Goal: Information Seeking & Learning: Learn about a topic

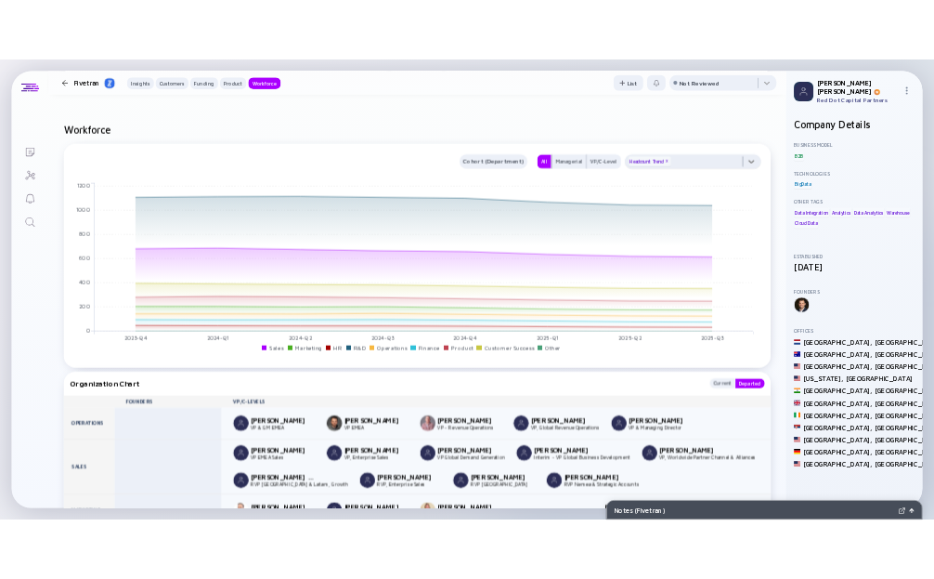
scroll to position [2387, 0]
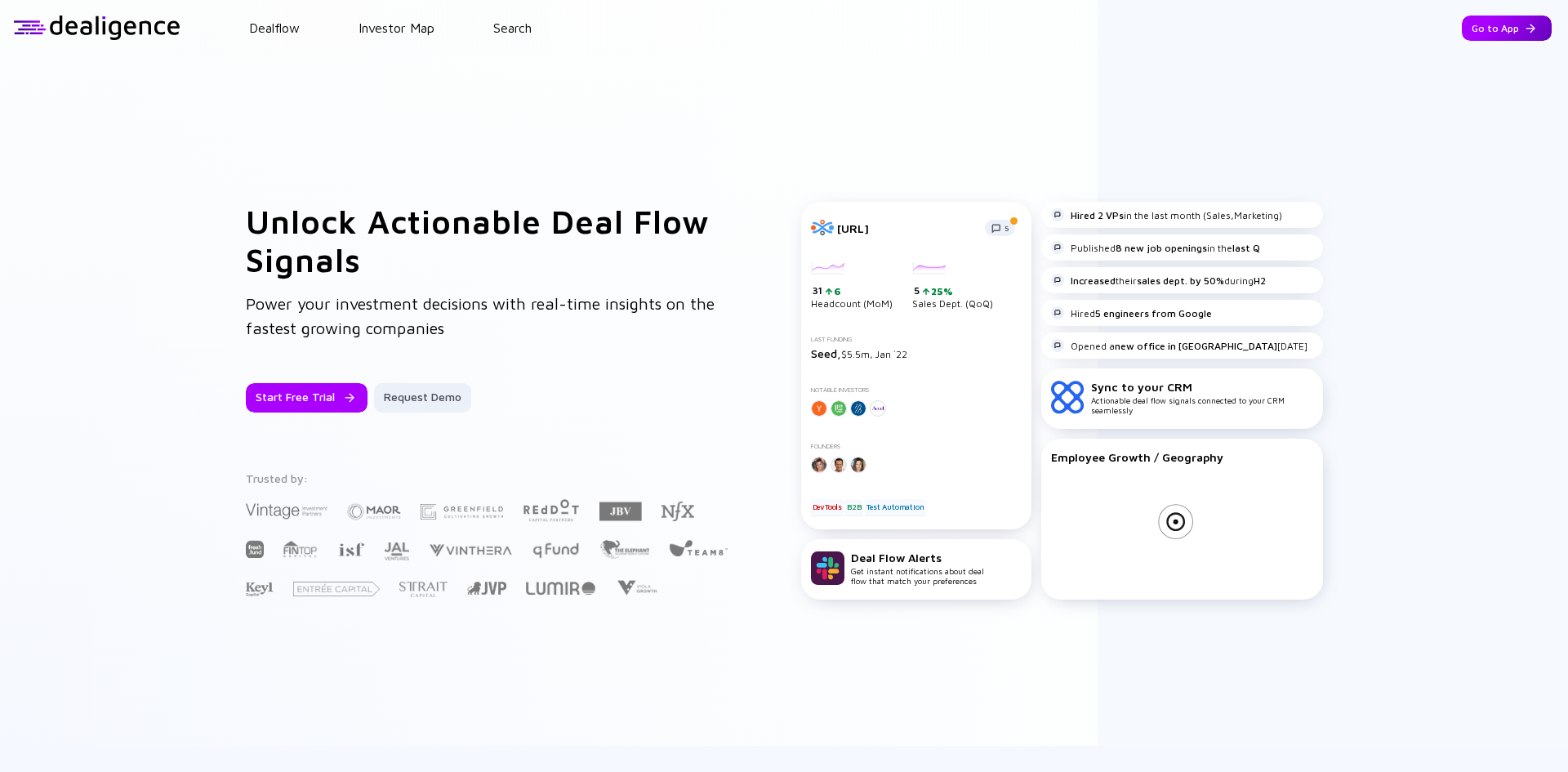
click at [1472, 31] on div "Go to App" at bounding box center [1506, 28] width 90 height 25
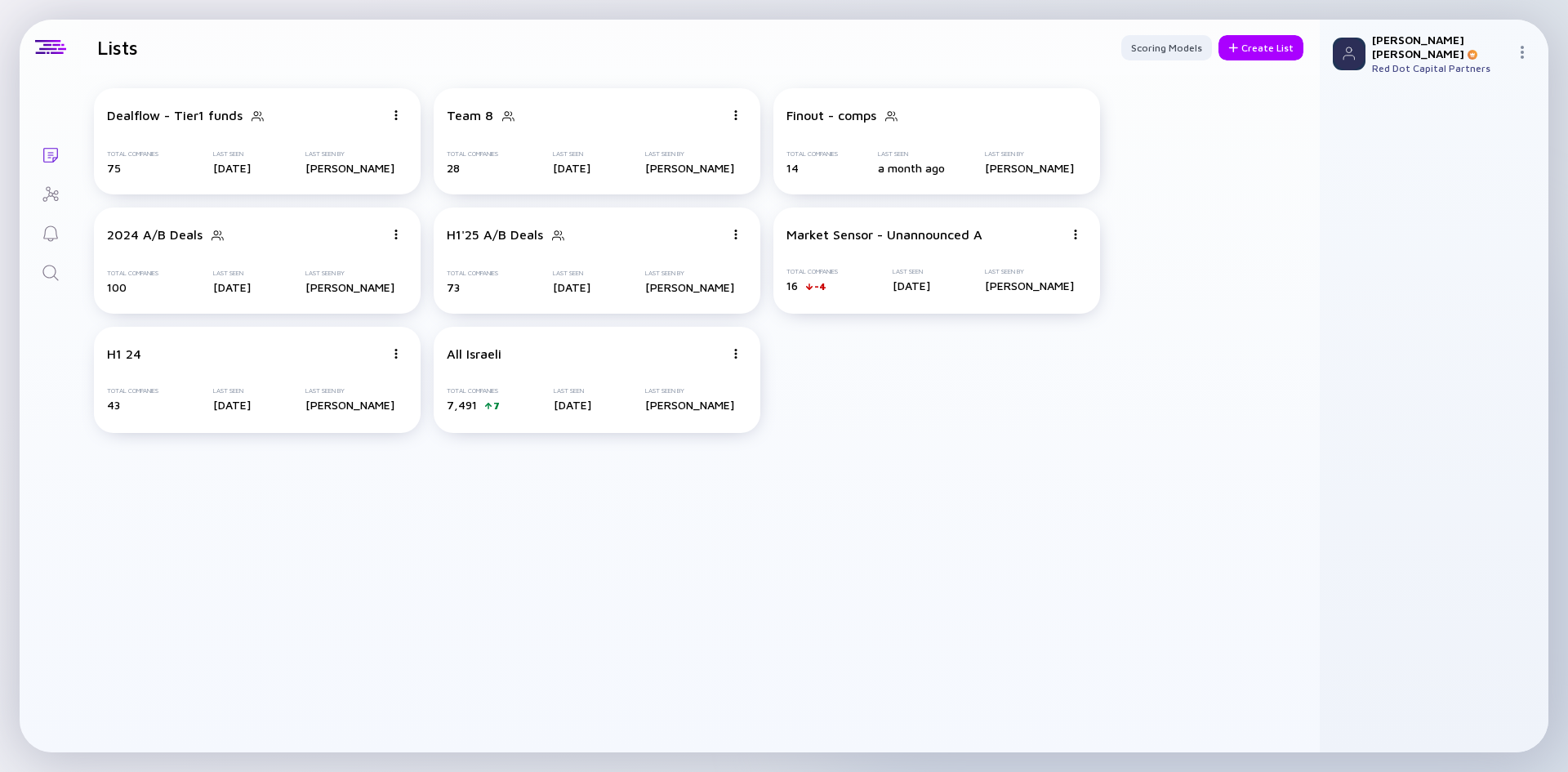
click at [53, 230] on icon "Reminders" at bounding box center [50, 233] width 19 height 19
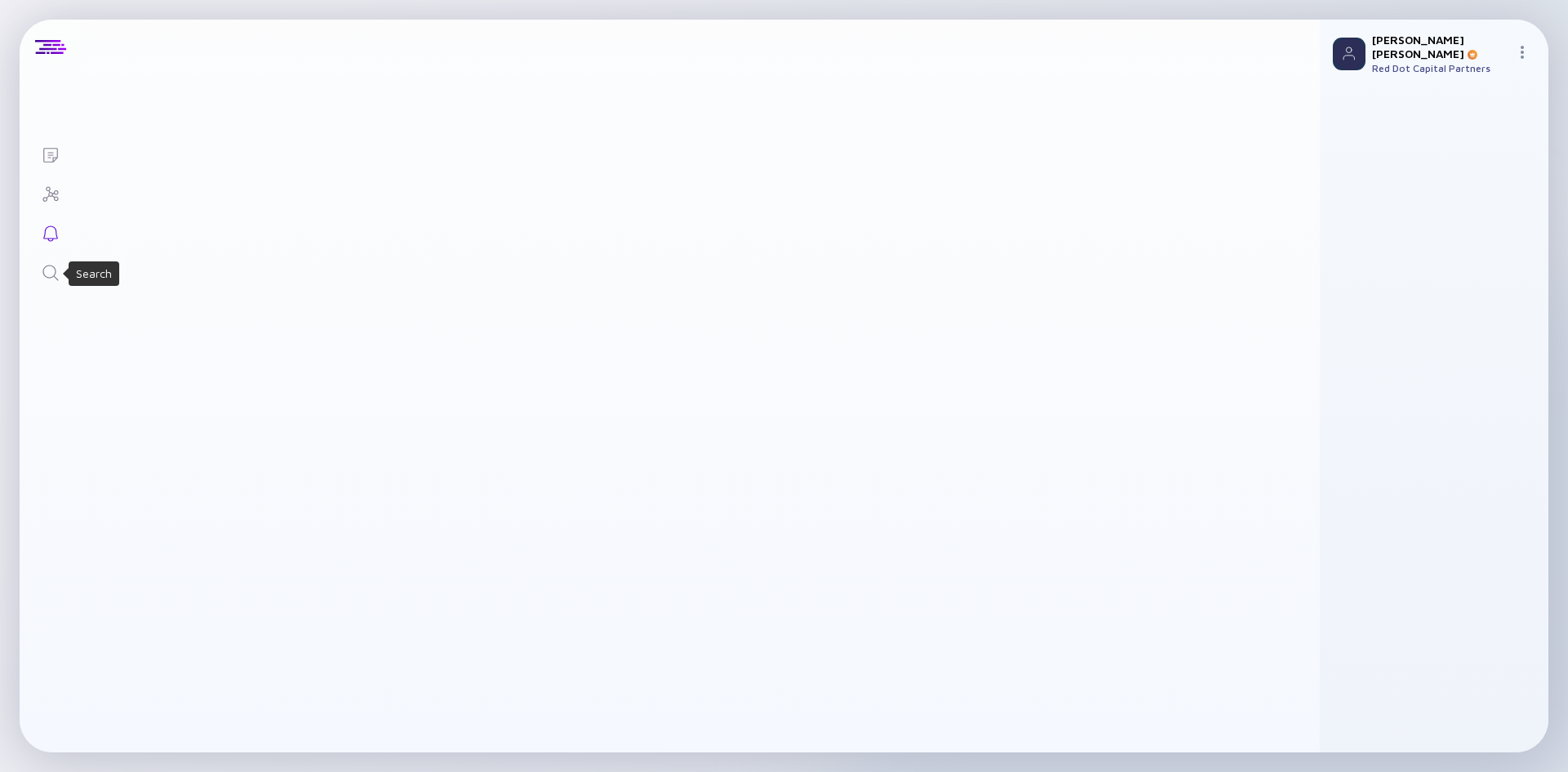
click at [51, 280] on icon "Search" at bounding box center [50, 273] width 19 height 19
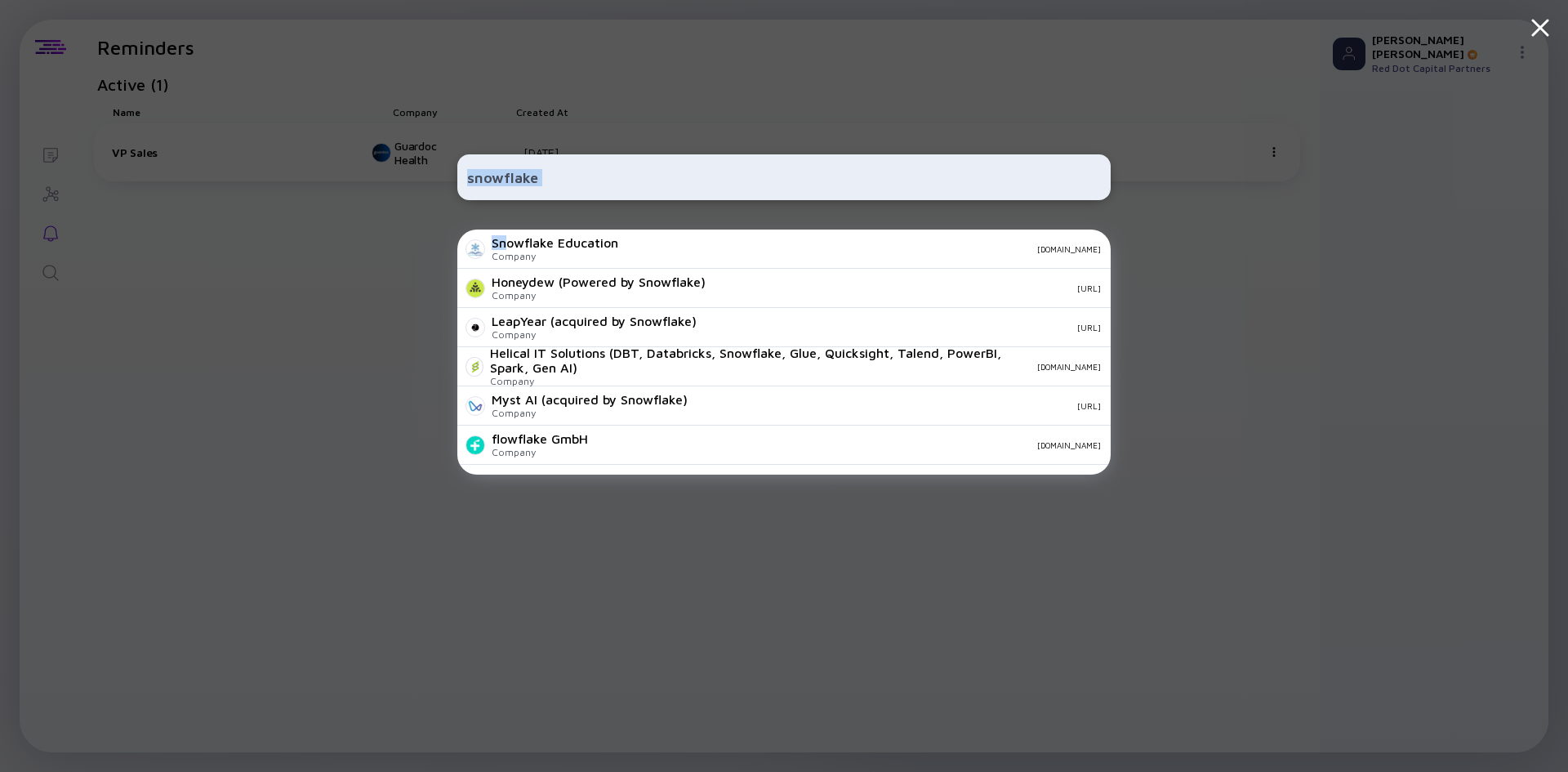
drag, startPoint x: 508, startPoint y: 247, endPoint x: 522, endPoint y: 166, distance: 82.2
click at [522, 166] on div "snowflake Snowflake Education Company snowflakeeducation.com Honeydew (Powered …" at bounding box center [784, 386] width 653 height 772
drag, startPoint x: 540, startPoint y: 174, endPoint x: 502, endPoint y: 169, distance: 38.3
click at [502, 169] on input "snowflake" at bounding box center [784, 177] width 634 height 29
paste input "https://www.snowflake.com/en/"
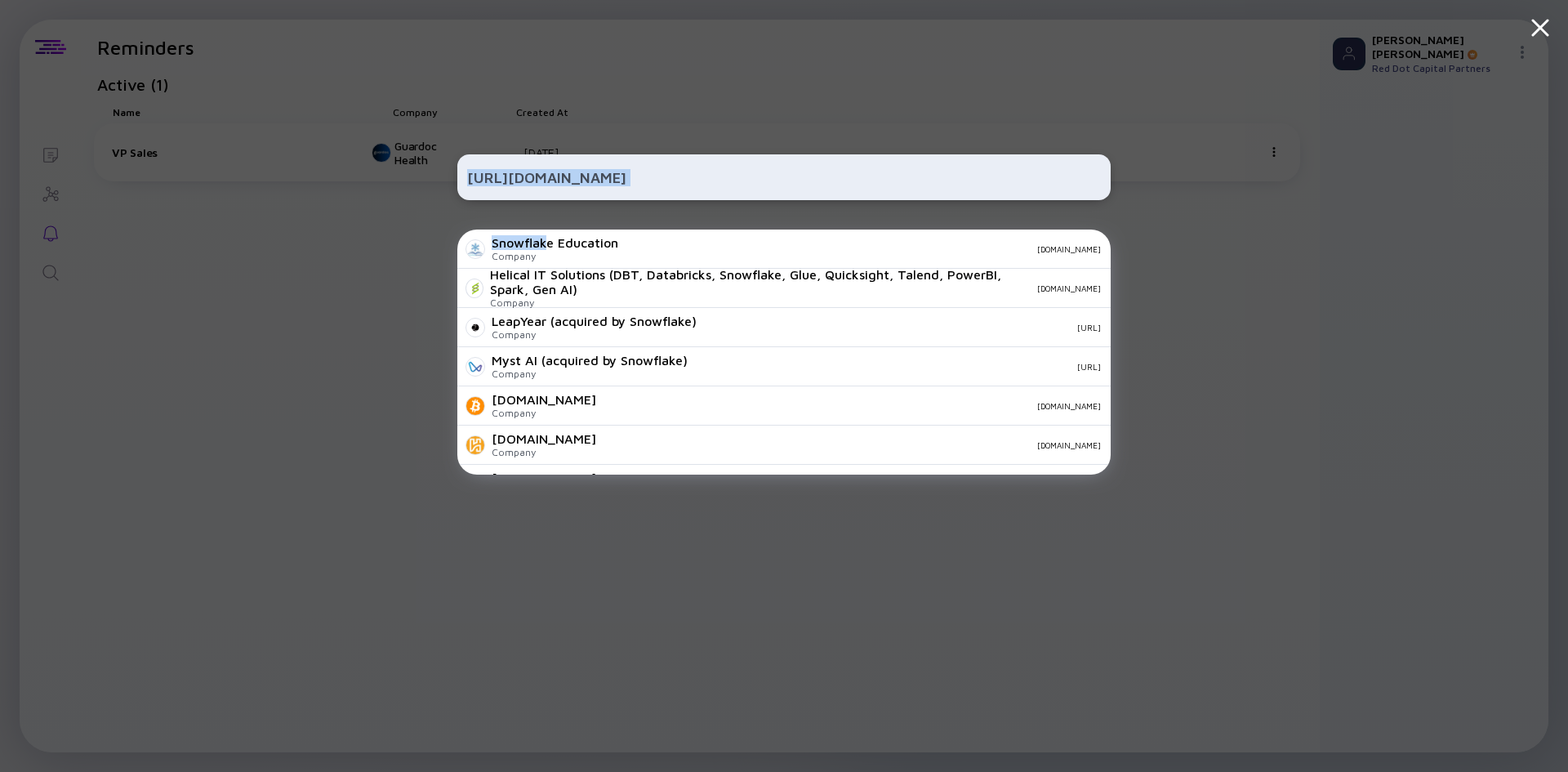
drag, startPoint x: 547, startPoint y: 246, endPoint x: 694, endPoint y: 158, distance: 171.3
click at [694, 158] on div "https://www.snowflake.com/en/ Snowflake Education Company snowflakeeducation.co…" at bounding box center [784, 386] width 653 height 772
click at [699, 179] on input "https://www.snowflake.com/en/" at bounding box center [784, 177] width 634 height 29
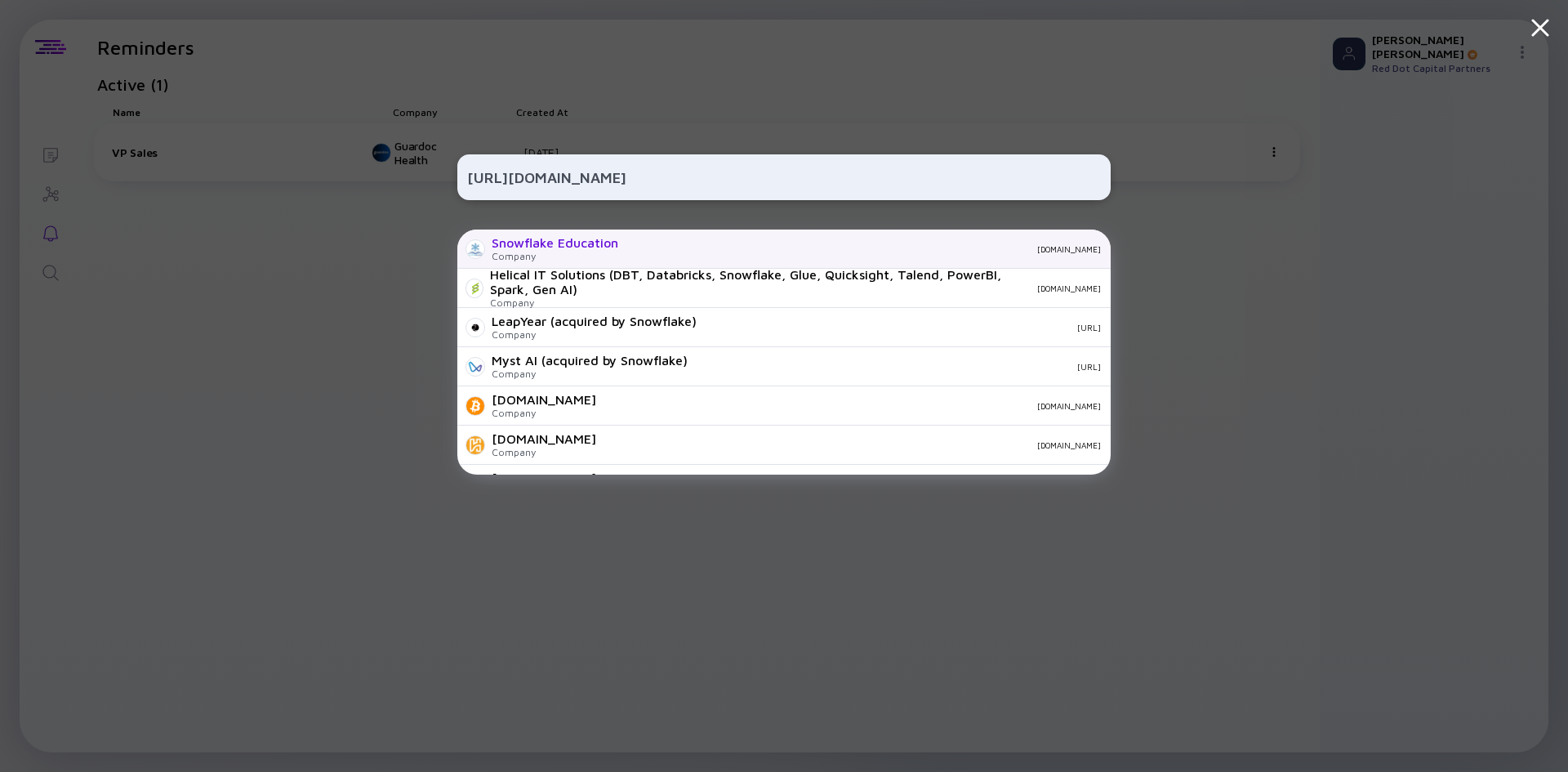
type input "https://www.snowflake.com/"
click at [607, 244] on div "Snowflake Education" at bounding box center [555, 242] width 127 height 15
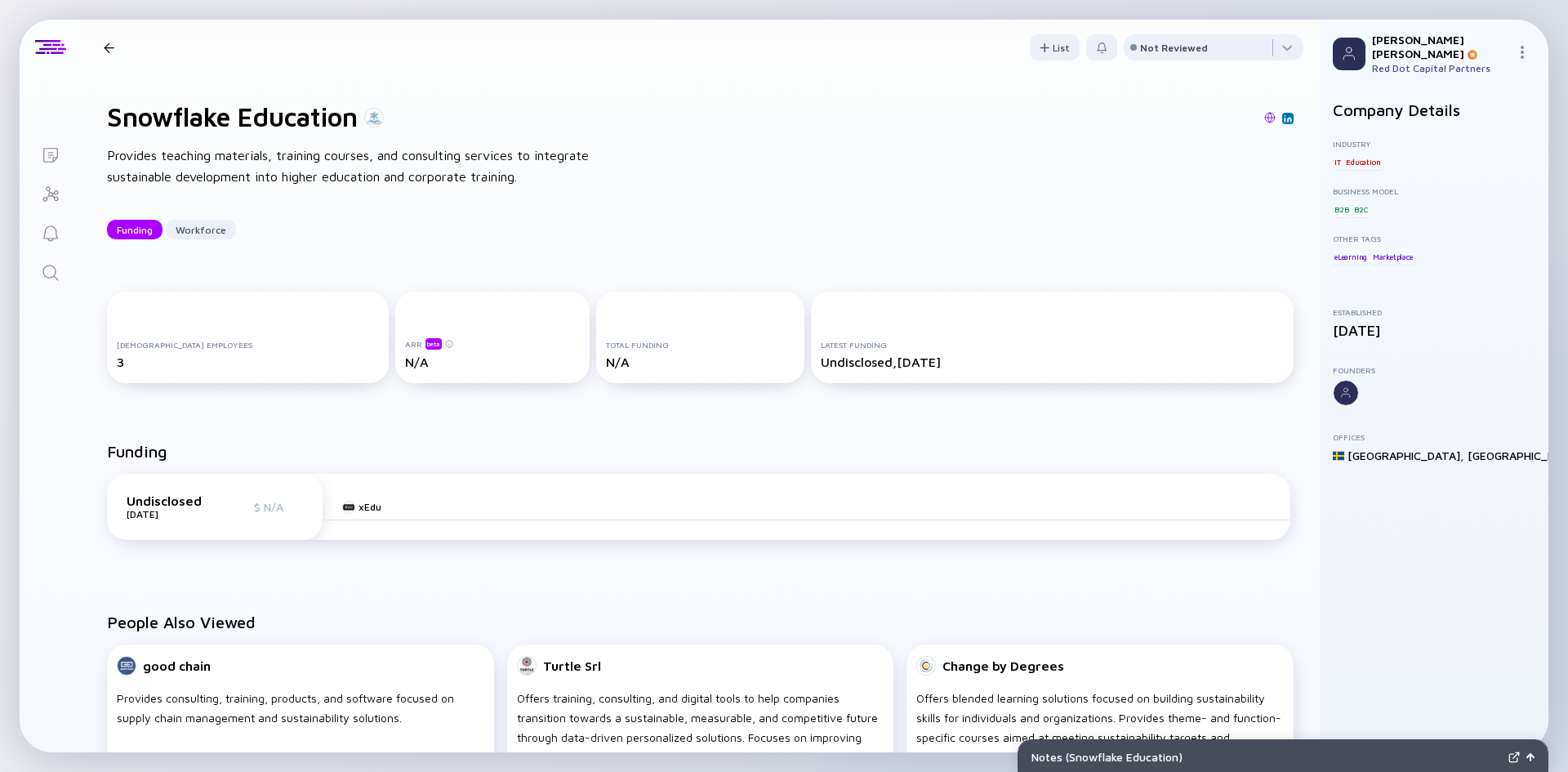
click at [380, 120] on div at bounding box center [374, 118] width 19 height 19
